Goal: Task Accomplishment & Management: Complete application form

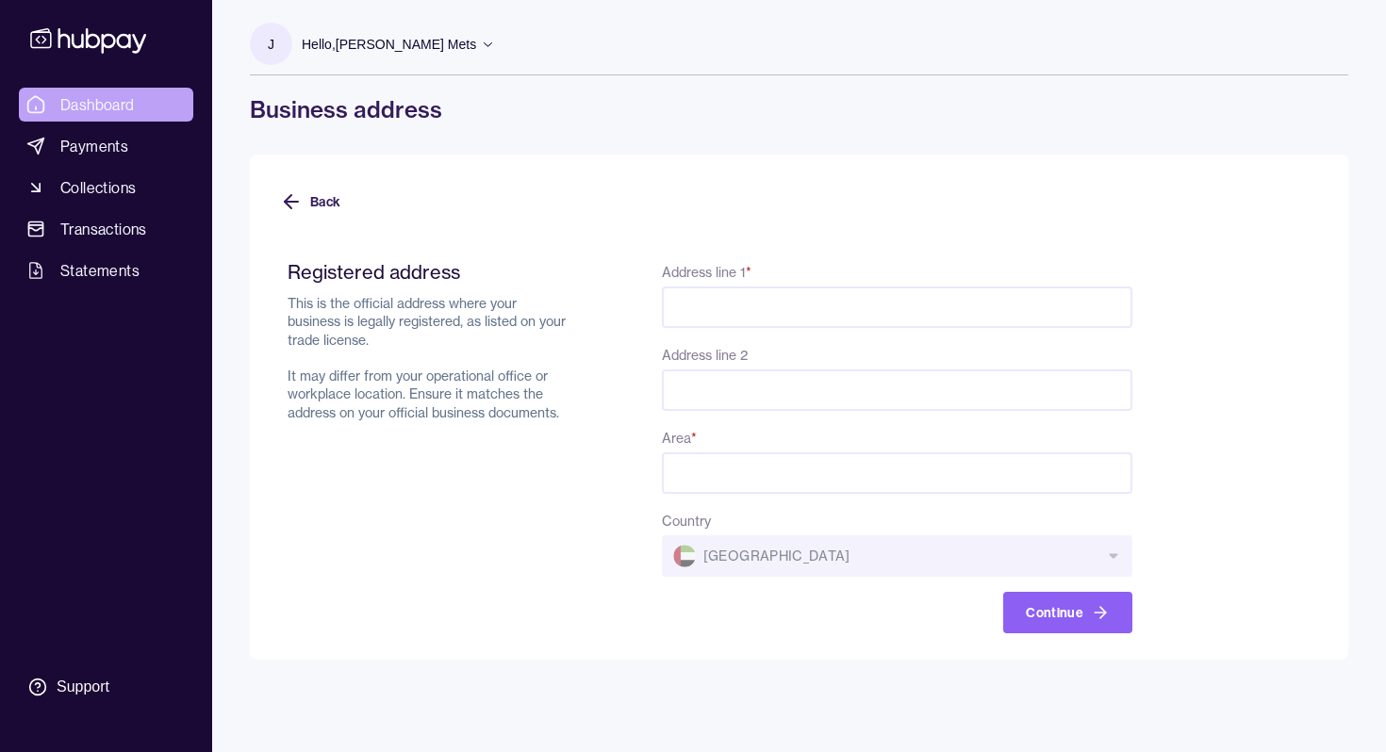
click at [95, 117] on link "Dashboard" at bounding box center [106, 105] width 174 height 34
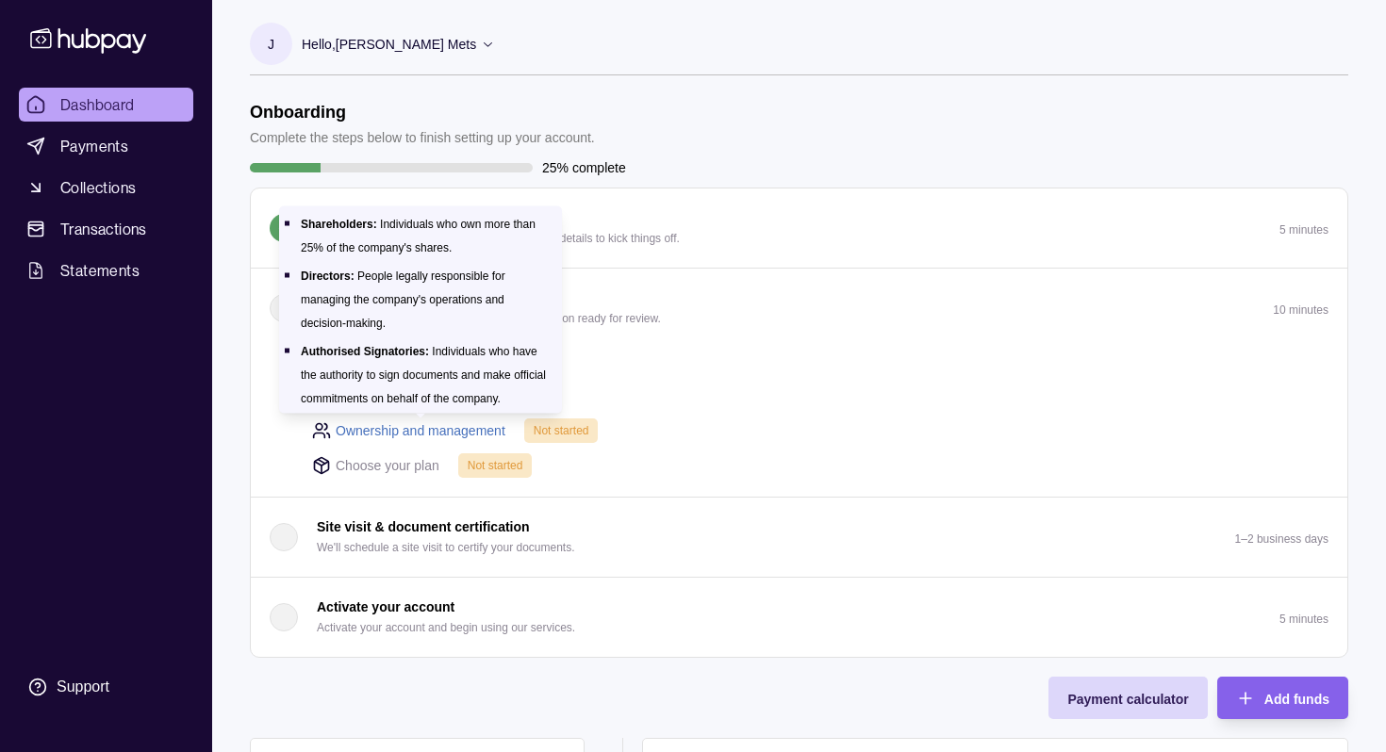
click at [406, 430] on link "Ownership and management" at bounding box center [421, 430] width 170 height 21
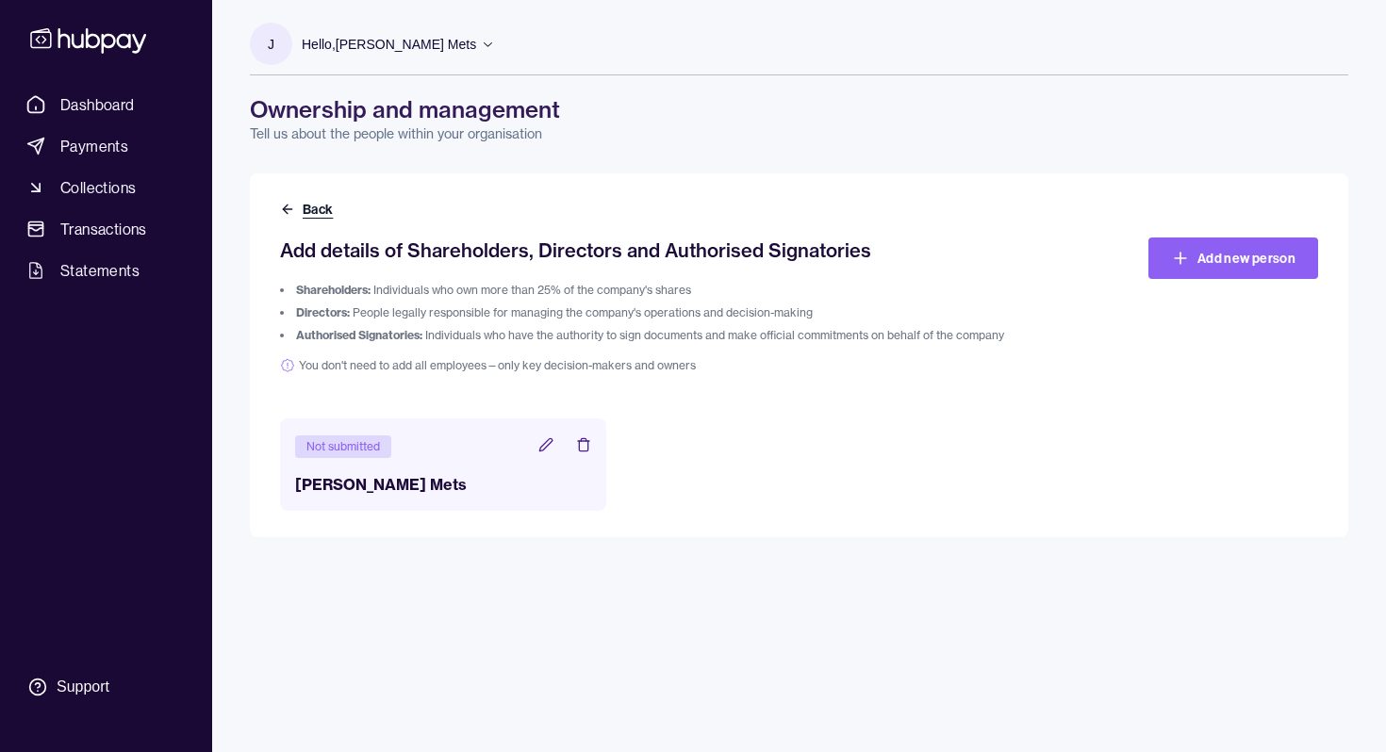
click at [290, 205] on icon at bounding box center [287, 209] width 15 height 15
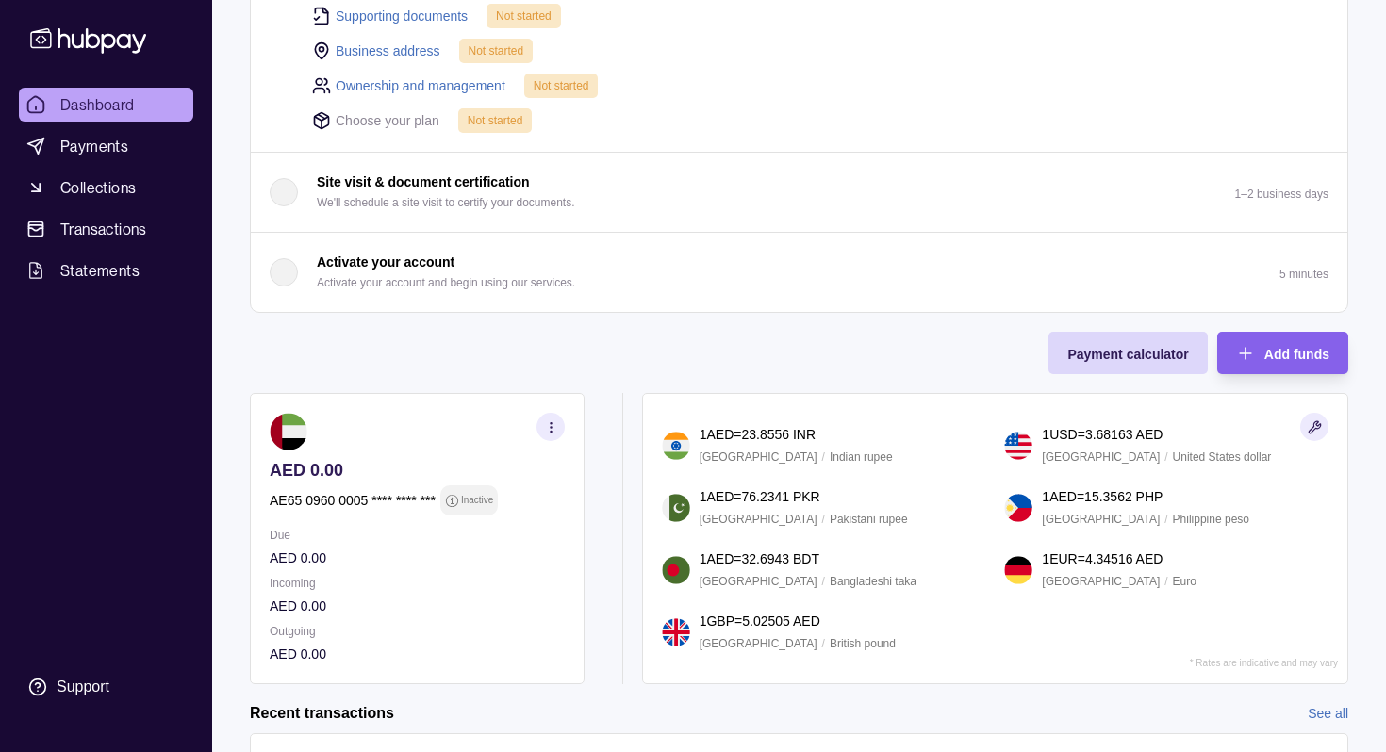
scroll to position [358, 0]
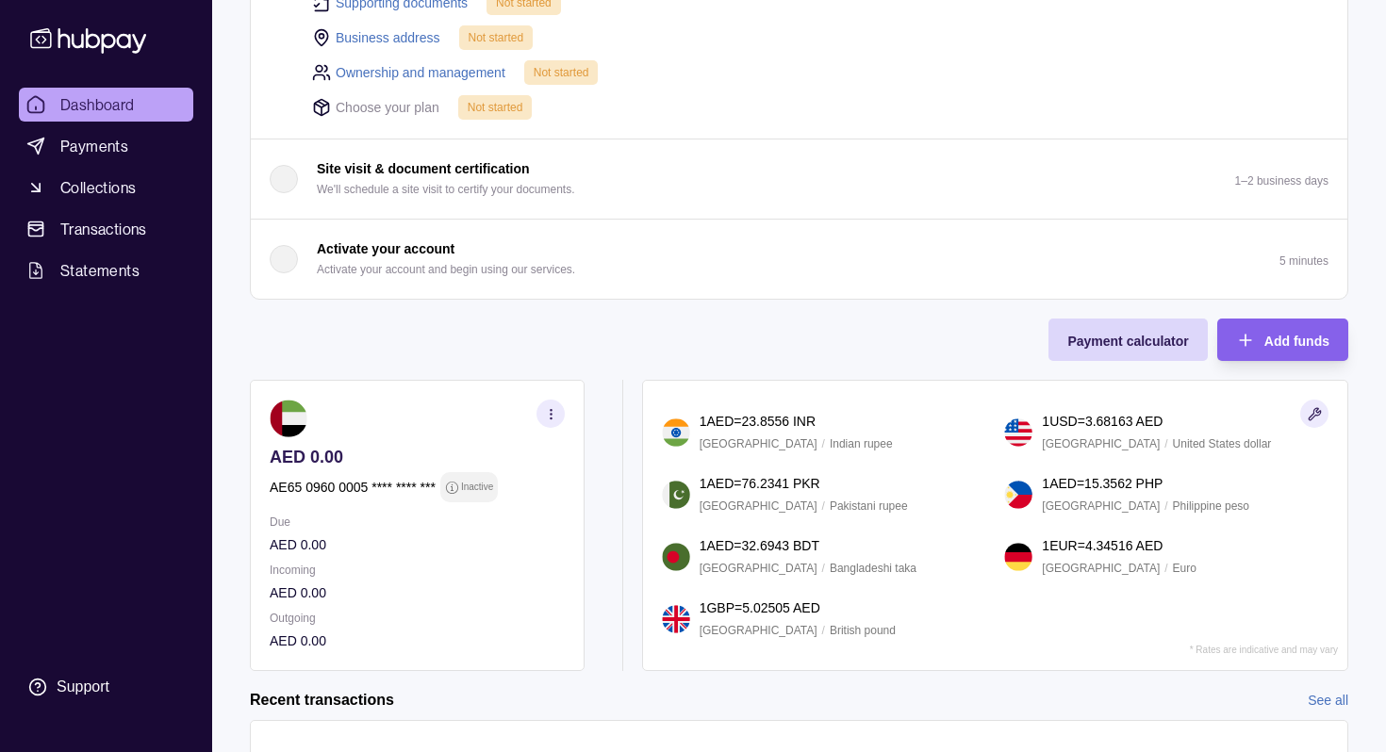
click at [551, 418] on circle "button" at bounding box center [550, 418] width 1 height 1
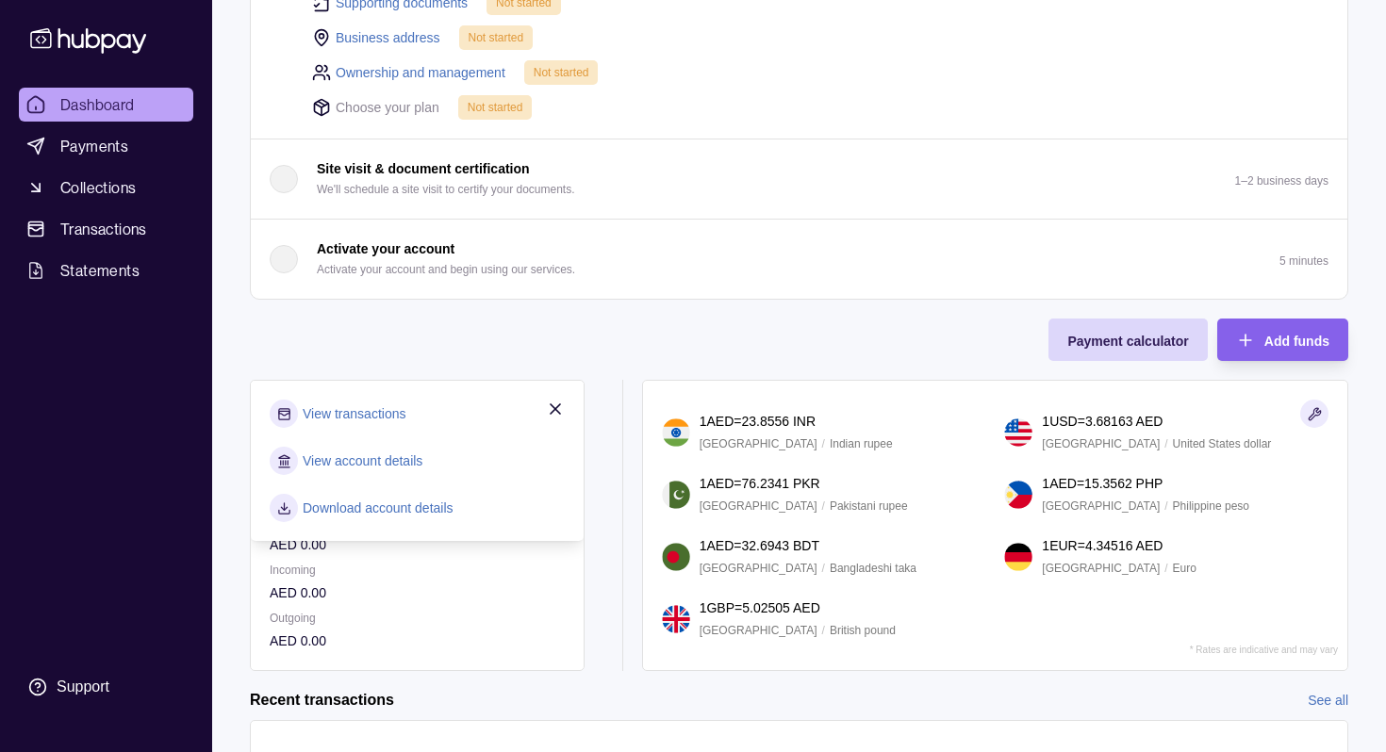
click at [422, 583] on p "AED 0.00" at bounding box center [417, 593] width 295 height 21
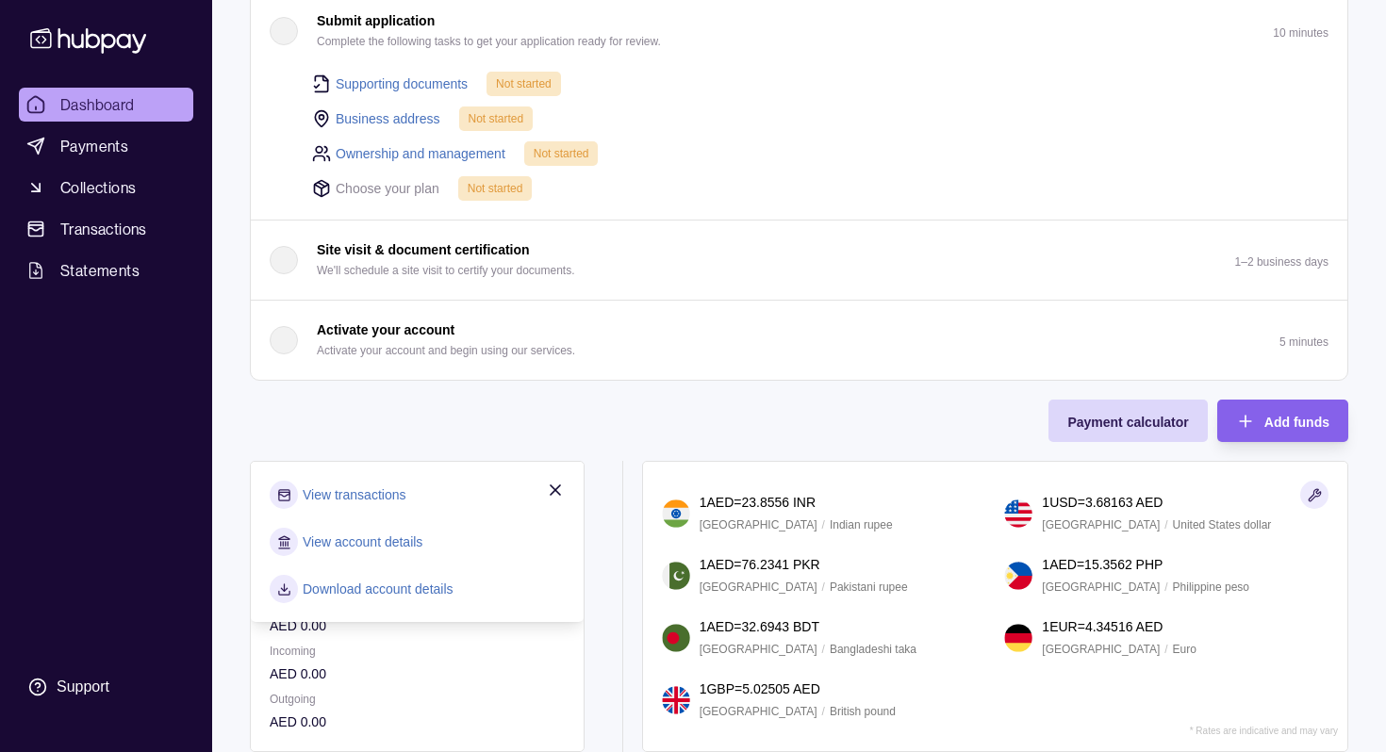
scroll to position [0, 0]
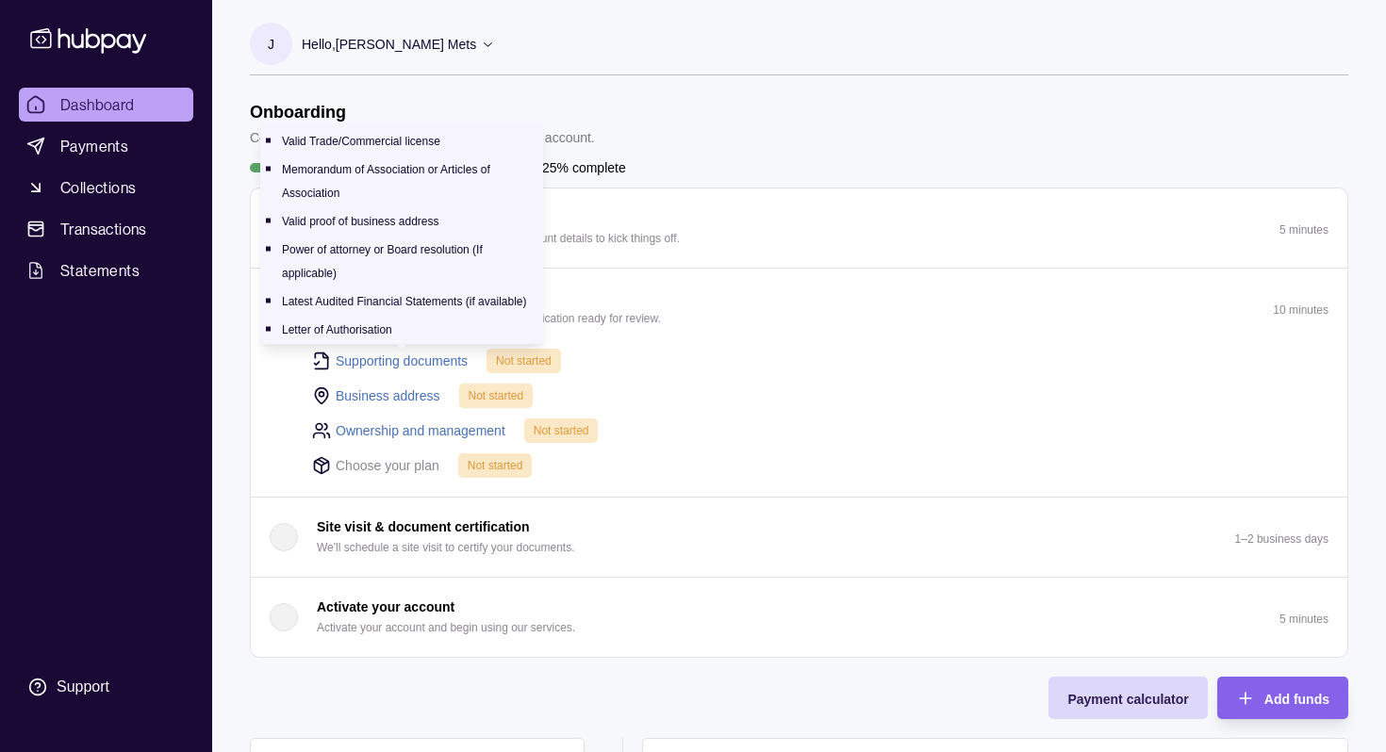
click at [401, 356] on link "Supporting documents" at bounding box center [402, 361] width 132 height 21
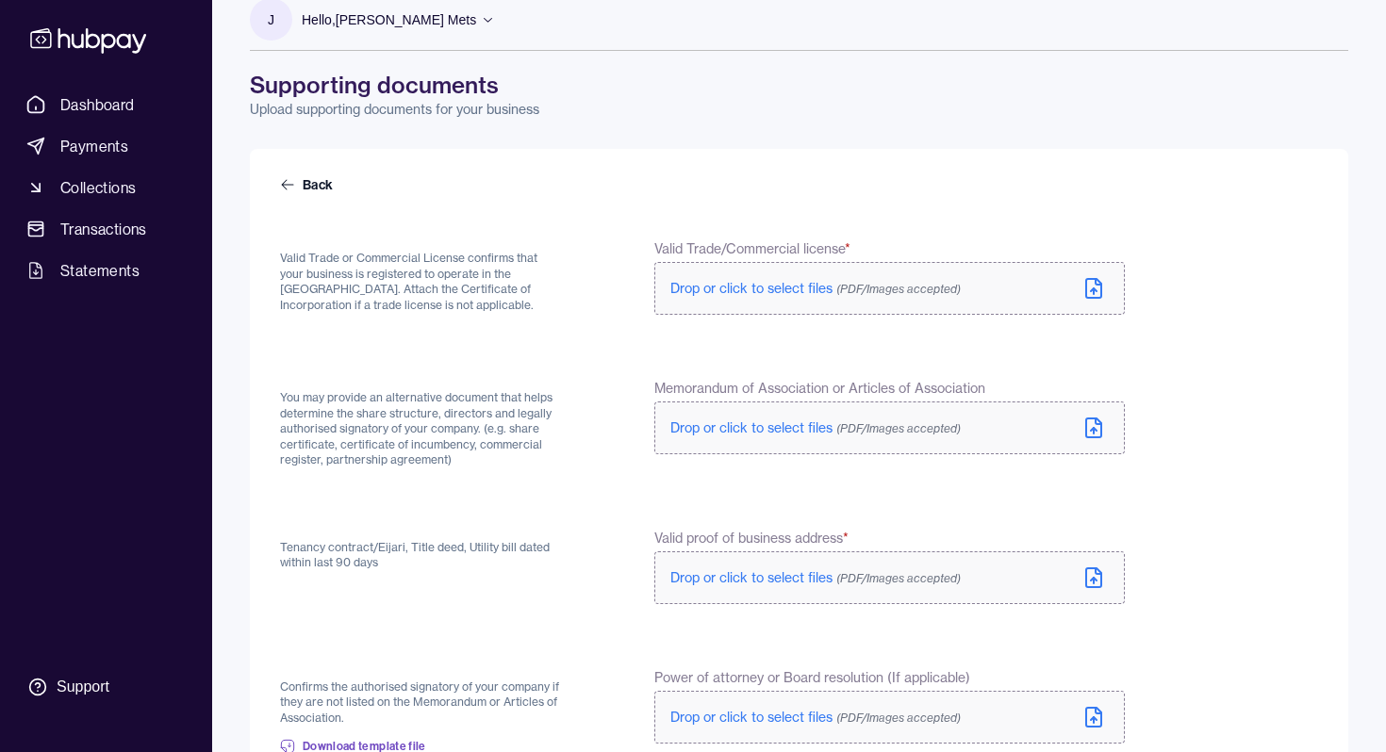
scroll to position [25, 0]
click at [1091, 289] on icon at bounding box center [1094, 289] width 6 height 3
click at [818, 430] on span "Drop or click to select files (PDF/Images accepted)" at bounding box center [815, 430] width 290 height 17
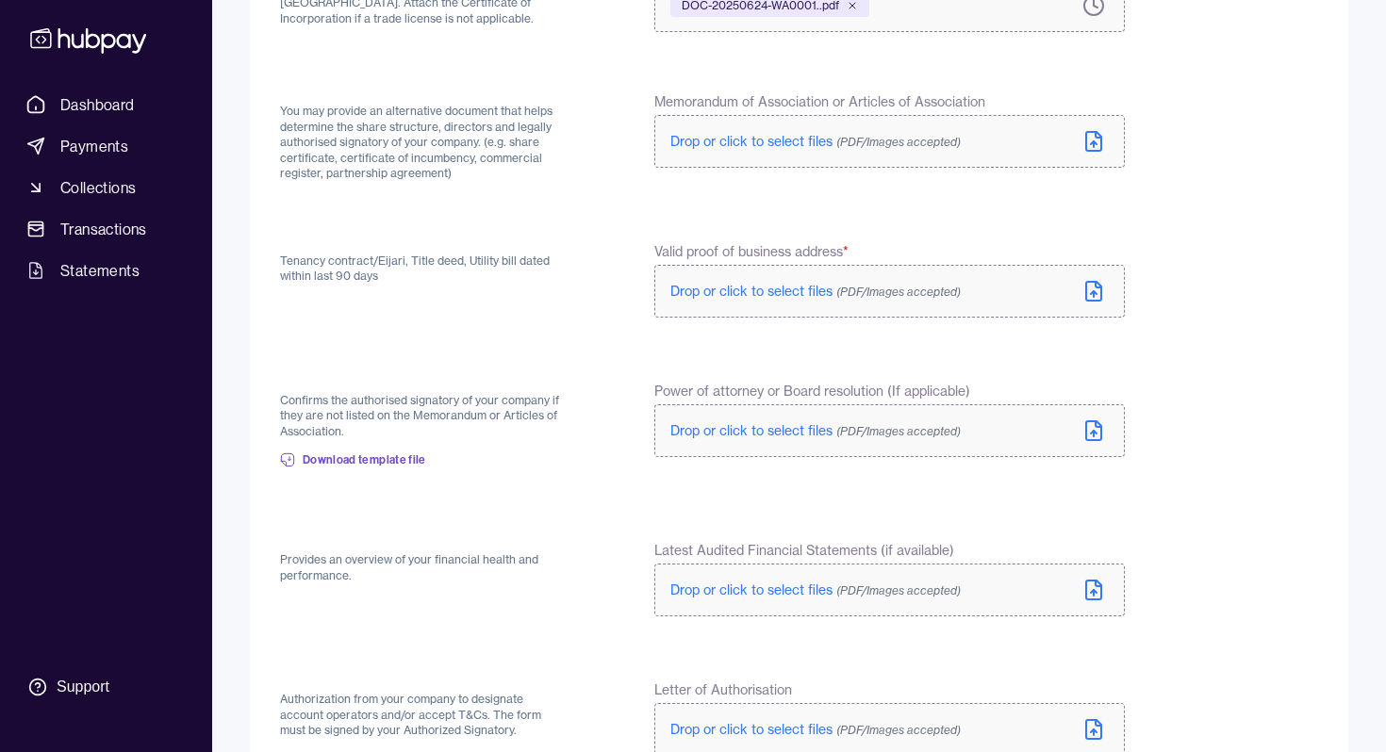
scroll to position [321, 0]
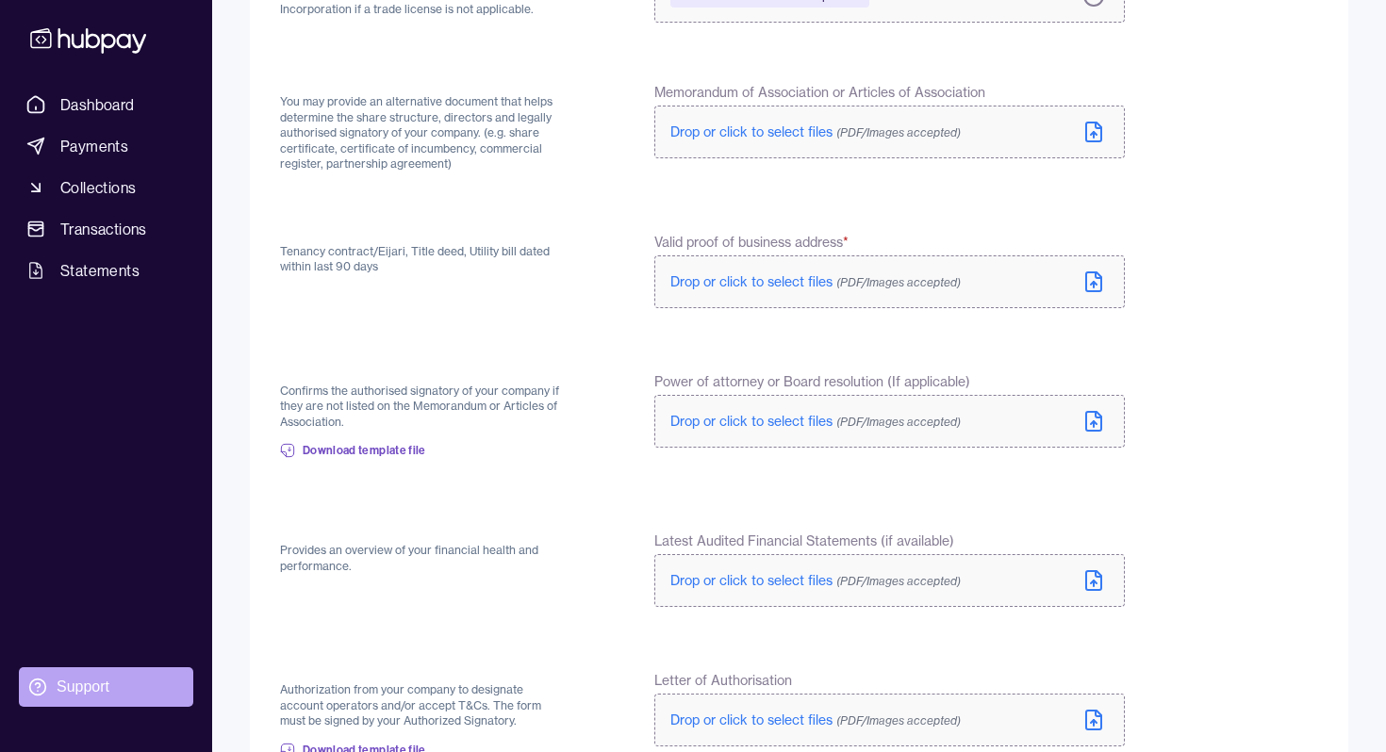
click at [72, 693] on div "Support" at bounding box center [83, 687] width 53 height 21
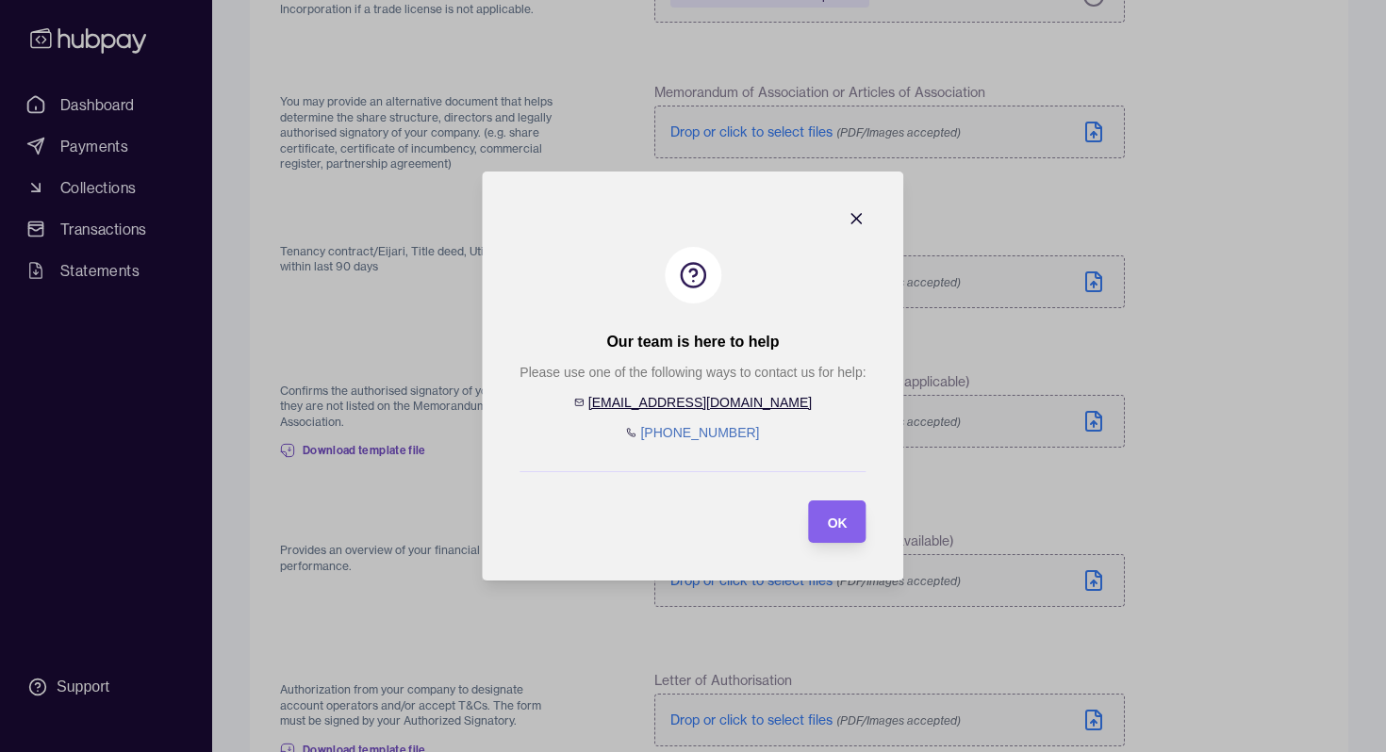
click at [698, 397] on link "help@hubpay.ae" at bounding box center [699, 402] width 223 height 15
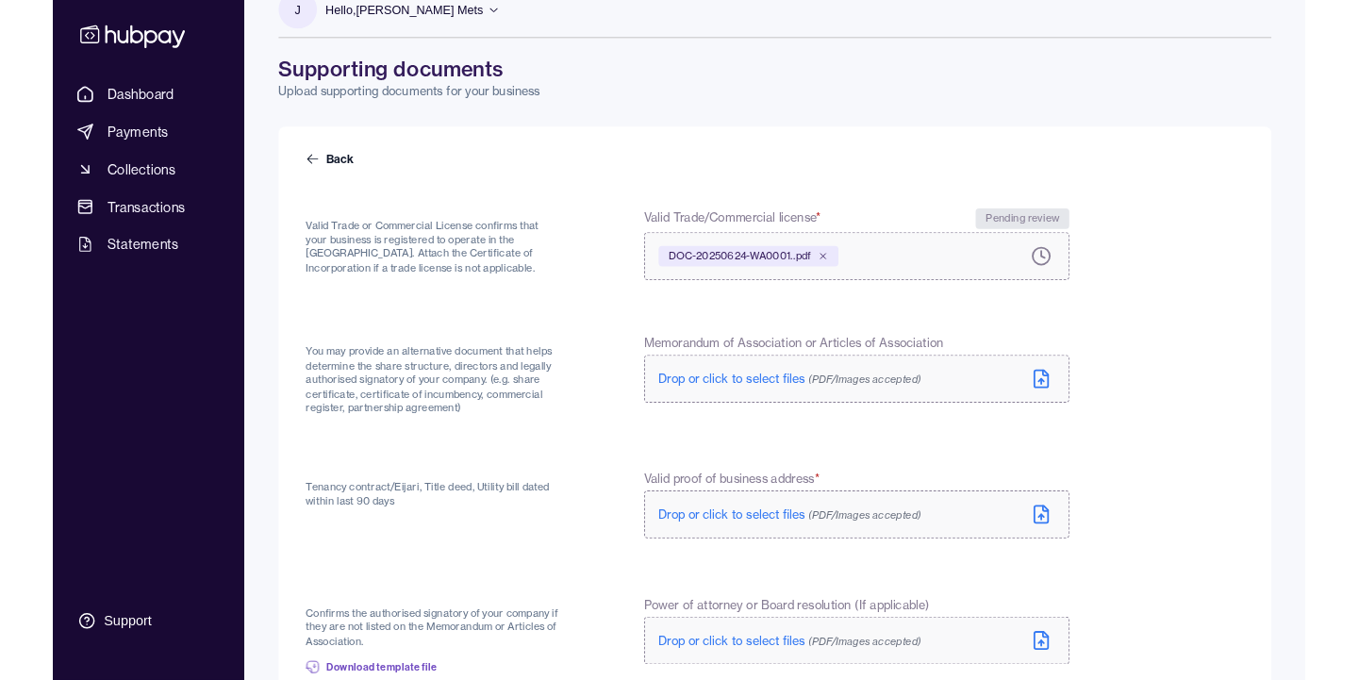
scroll to position [42, 0]
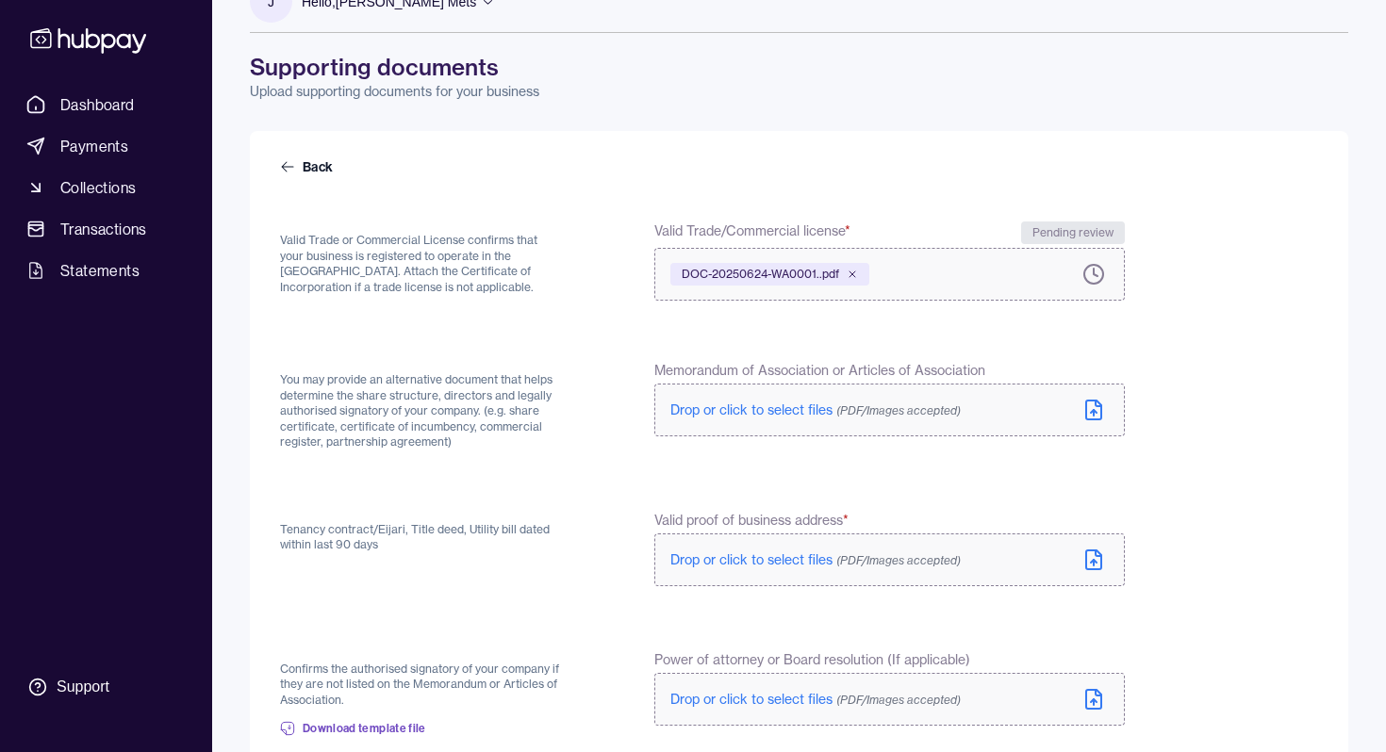
click at [789, 404] on span "Drop or click to select files (PDF/Images accepted)" at bounding box center [815, 410] width 290 height 17
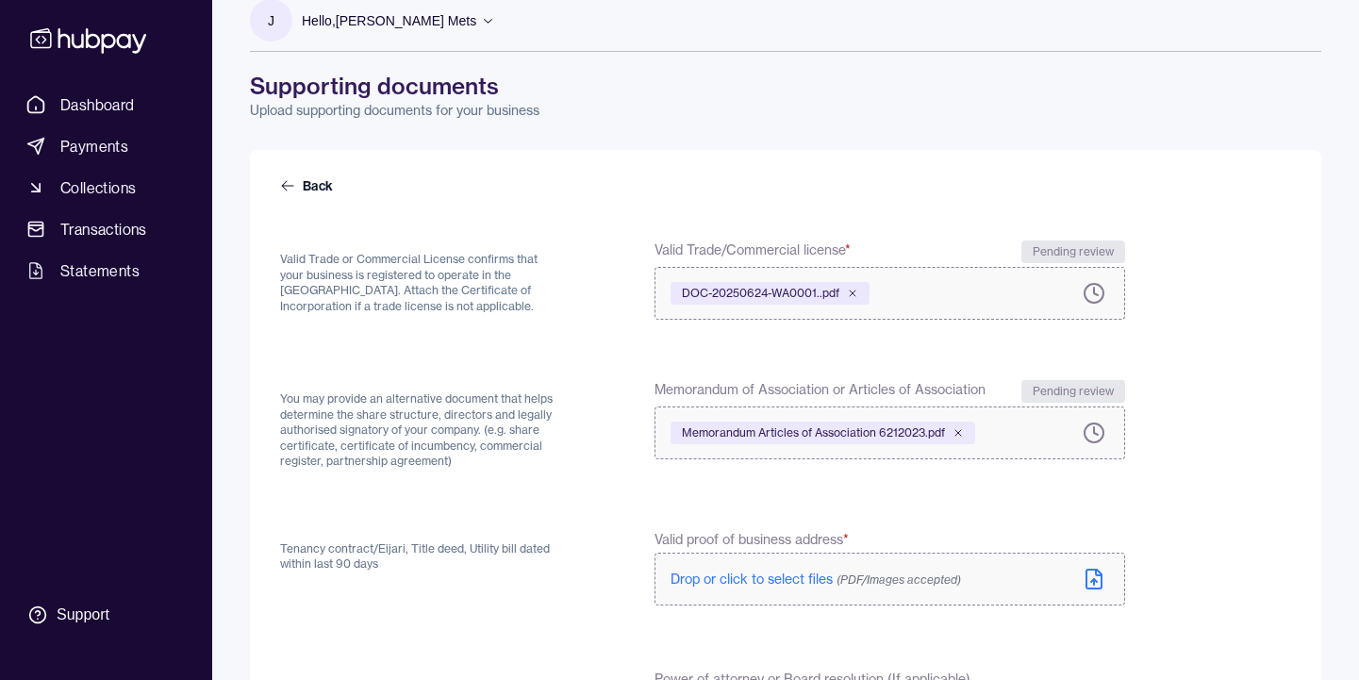
scroll to position [600, 0]
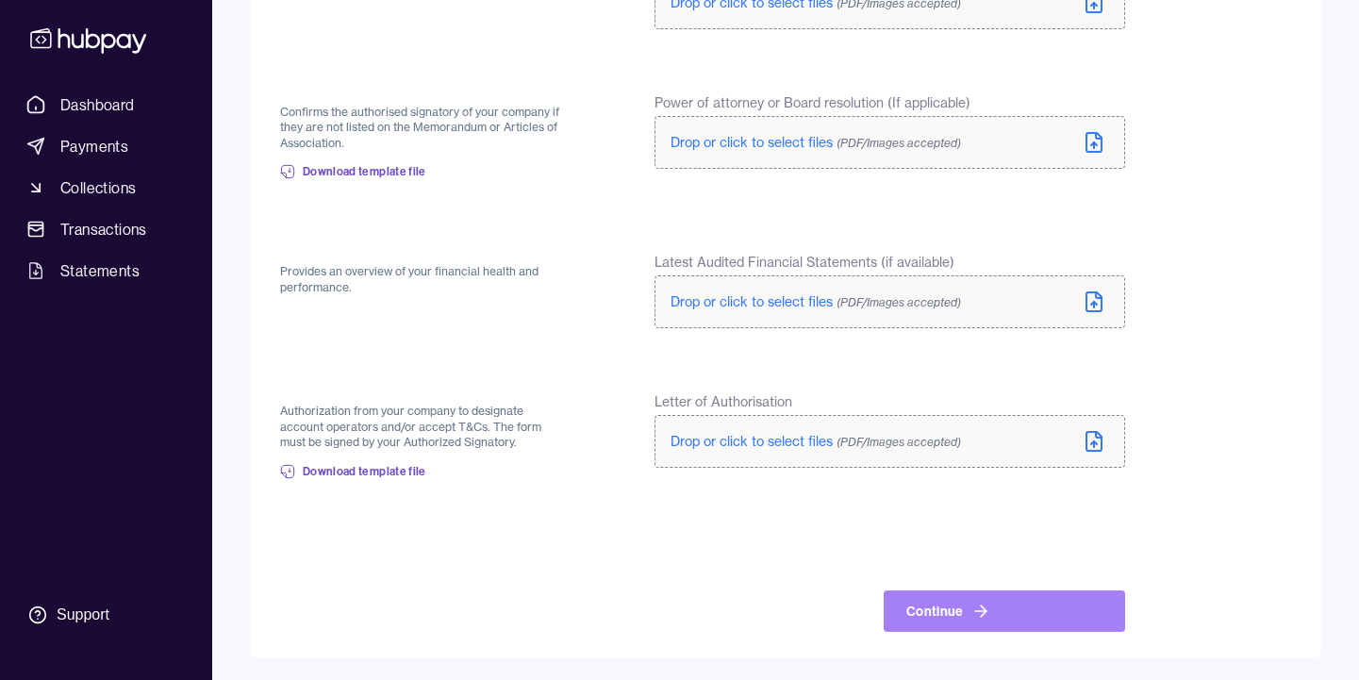
click at [1015, 590] on button "Continue" at bounding box center [1003, 610] width 241 height 41
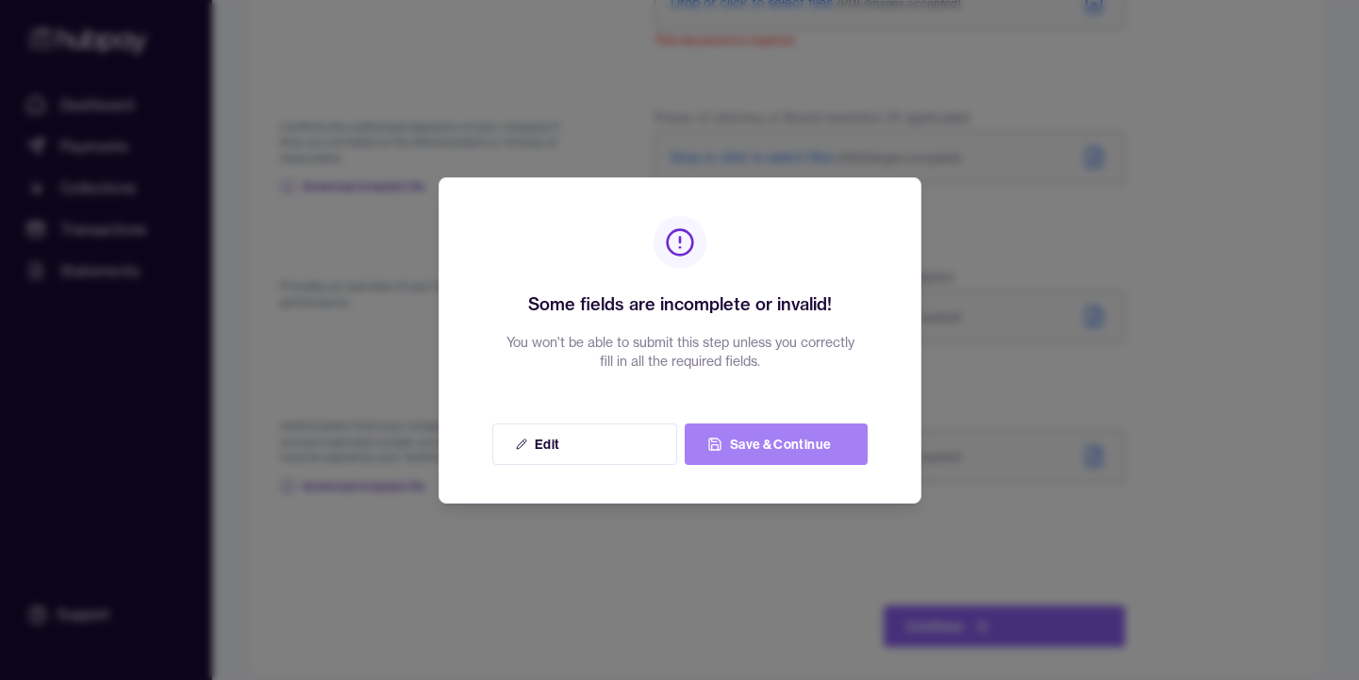
click at [746, 449] on button "Save & Continue" at bounding box center [775, 443] width 183 height 41
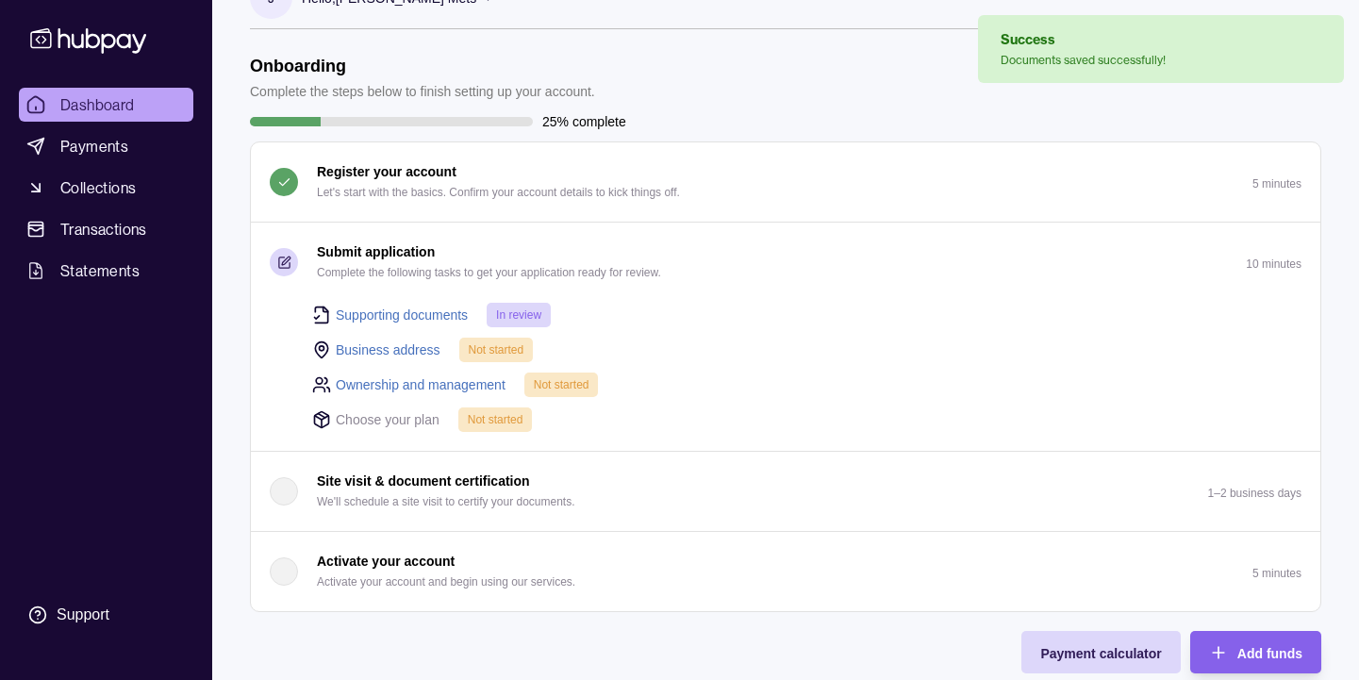
scroll to position [65, 0]
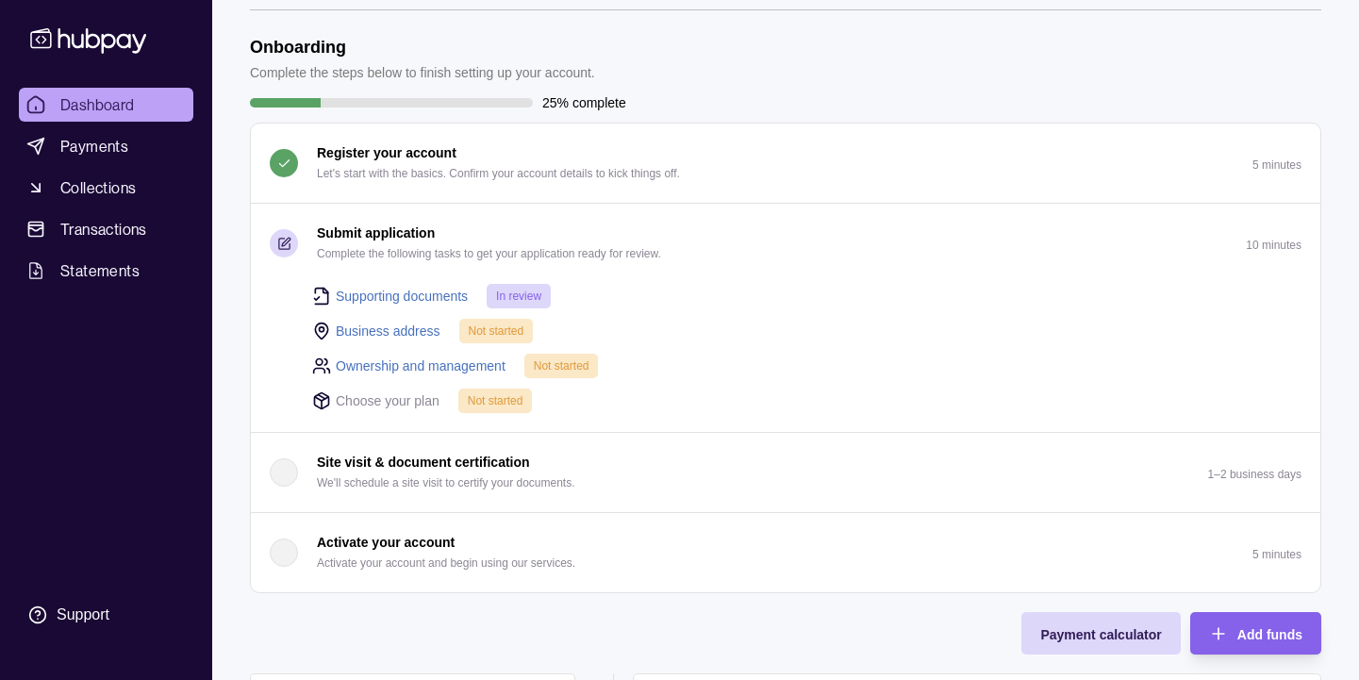
click at [720, 356] on div "Ownership and management Not started" at bounding box center [806, 365] width 989 height 25
